Goal: Find specific page/section: Find specific page/section

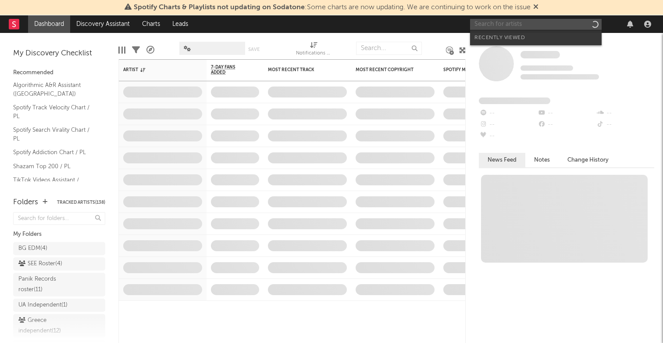
click at [542, 21] on input "text" at bounding box center [536, 24] width 132 height 11
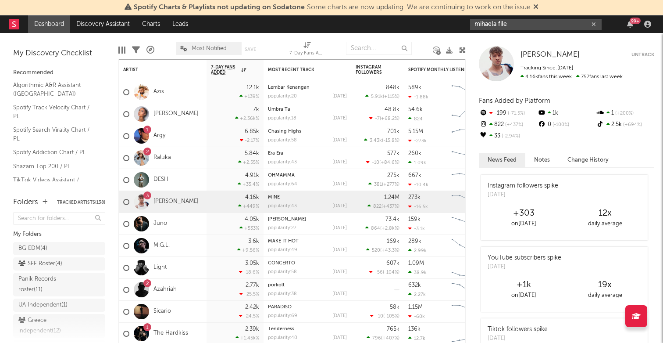
click at [519, 22] on input "mihaela file" at bounding box center [536, 24] width 132 height 11
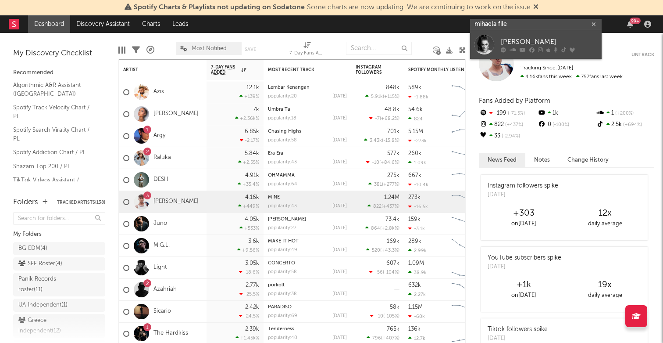
type input "mihaela file"
click at [510, 38] on div "[PERSON_NAME]" at bounding box center [549, 41] width 97 height 11
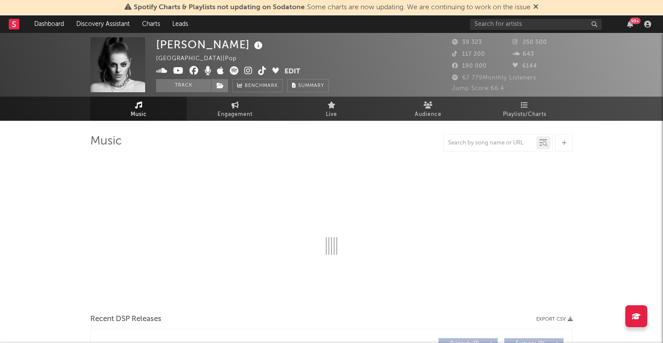
select select "6m"
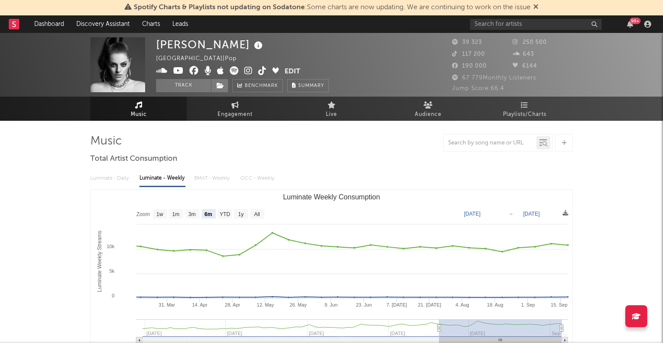
click at [247, 69] on icon at bounding box center [248, 70] width 8 height 9
